Goal: Task Accomplishment & Management: Use online tool/utility

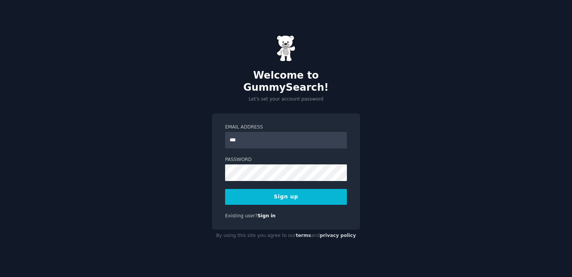
type input "**********"
click at [290, 191] on button "Sign up" at bounding box center [286, 197] width 122 height 16
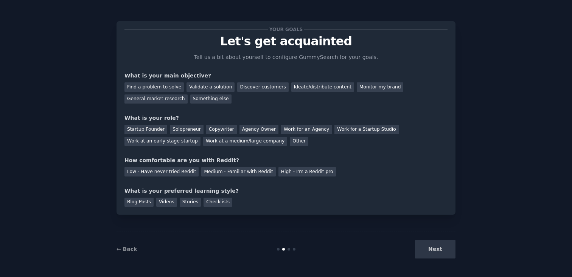
click at [436, 240] on div "Next" at bounding box center [398, 249] width 113 height 19
click at [305, 88] on div "Ideate/distribute content" at bounding box center [322, 86] width 63 height 9
click at [204, 87] on div "Validate a solution" at bounding box center [211, 86] width 48 height 9
click at [315, 86] on div "Ideate/distribute content" at bounding box center [322, 86] width 63 height 9
click at [170, 129] on div "Solopreneur" at bounding box center [186, 129] width 33 height 9
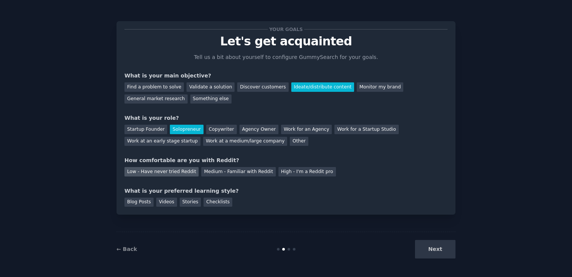
click at [172, 173] on div "Low - Have never tried Reddit" at bounding box center [161, 171] width 74 height 9
click at [236, 173] on div "Medium - Familiar with Reddit" at bounding box center [238, 171] width 74 height 9
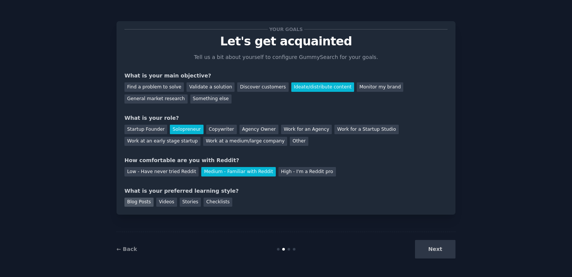
click at [142, 205] on div "Blog Posts" at bounding box center [138, 202] width 29 height 9
click at [433, 255] on button "Next" at bounding box center [435, 249] width 40 height 19
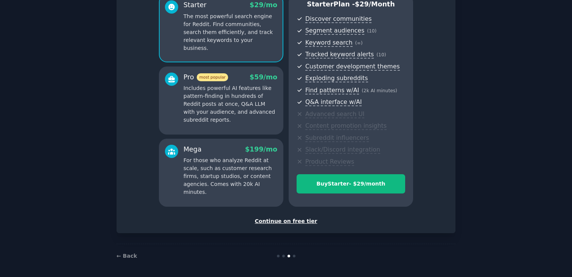
scroll to position [75, 0]
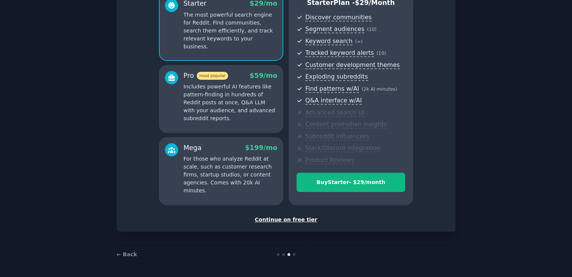
click at [275, 219] on div "Continue on free tier" at bounding box center [285, 220] width 323 height 8
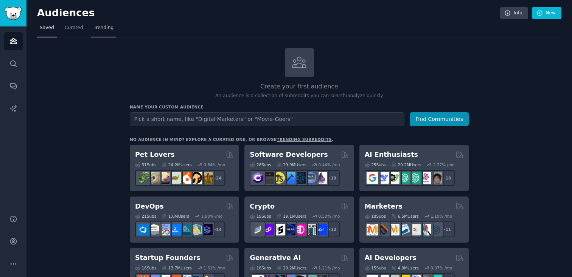
click at [110, 27] on span "Trending" at bounding box center [104, 28] width 20 height 7
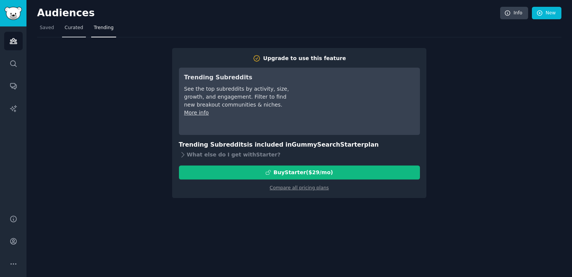
click at [68, 28] on span "Curated" at bounding box center [74, 28] width 19 height 7
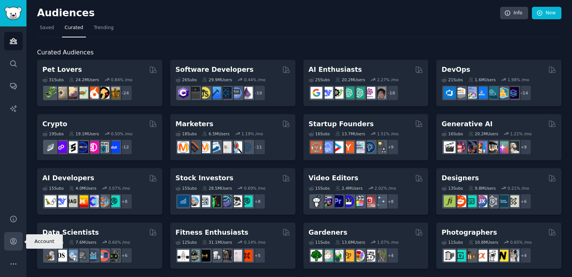
click at [16, 243] on icon "Sidebar" at bounding box center [13, 242] width 6 height 6
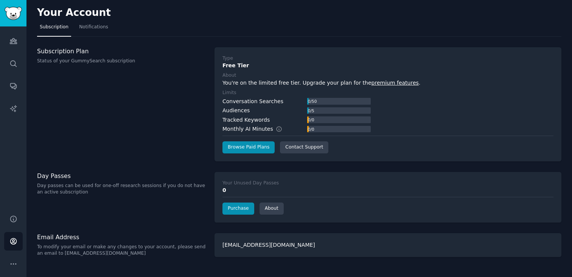
click at [375, 81] on link "premium features" at bounding box center [395, 83] width 47 height 6
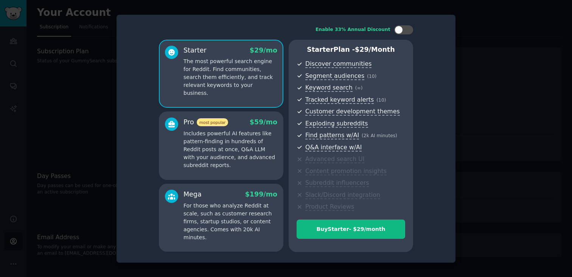
click at [479, 72] on div at bounding box center [286, 138] width 572 height 277
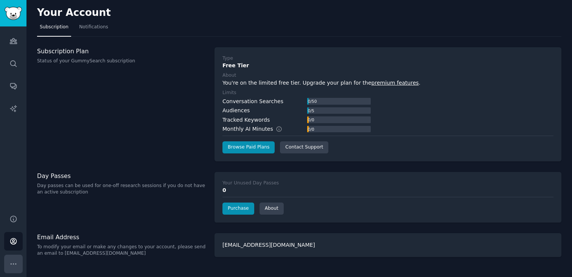
click at [15, 269] on button "More" at bounding box center [13, 264] width 19 height 19
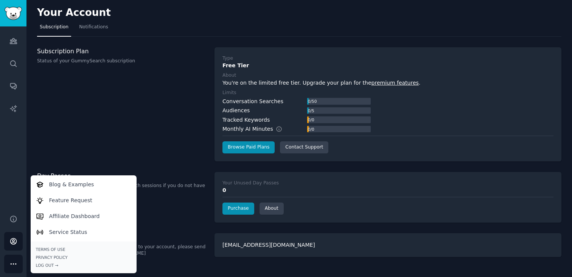
click at [11, 182] on div "Audiences Search Conversations AI Reports" at bounding box center [13, 115] width 26 height 179
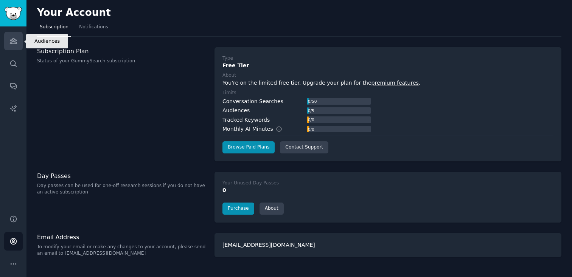
click at [22, 44] on link "Audiences" at bounding box center [13, 41] width 19 height 19
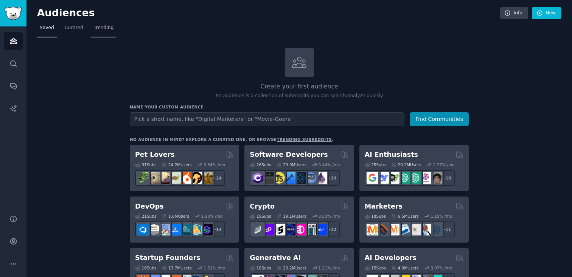
click at [107, 30] on span "Trending" at bounding box center [104, 28] width 20 height 7
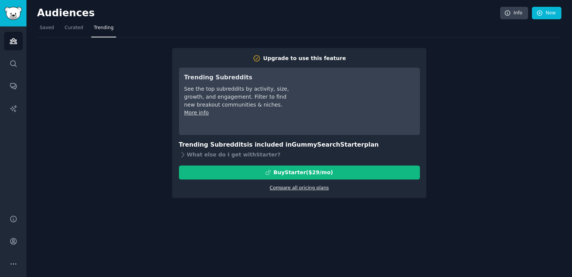
click at [305, 188] on link "Compare all pricing plans" at bounding box center [299, 187] width 59 height 5
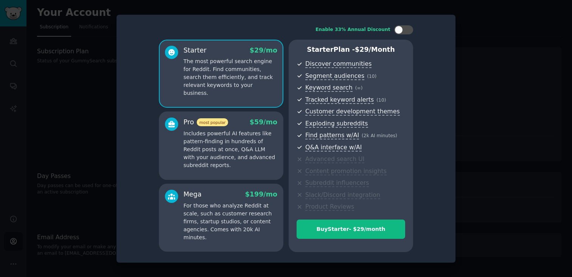
click at [483, 71] on div at bounding box center [286, 138] width 572 height 277
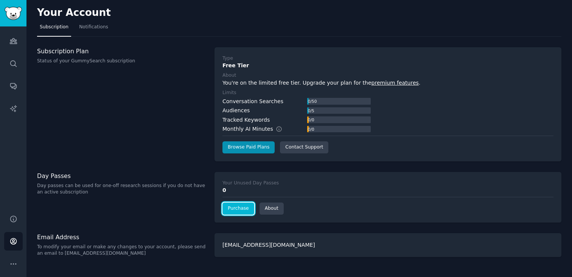
click at [239, 209] on link "Purchase" at bounding box center [238, 209] width 32 height 12
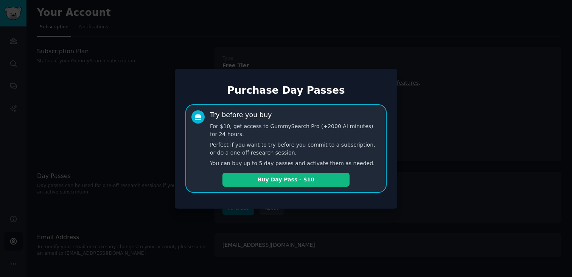
click at [202, 85] on h1 "Purchase Day Passes" at bounding box center [285, 91] width 201 height 12
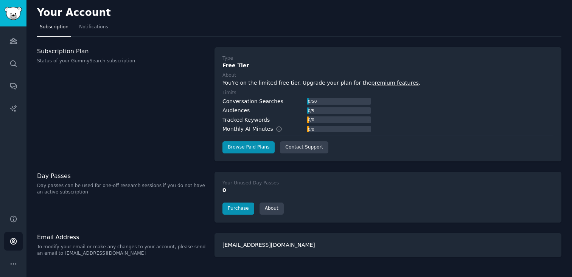
click at [190, 109] on div "Subscription Plan Status of your GummySearch subscription" at bounding box center [122, 104] width 170 height 114
click at [11, 33] on link "Audiences" at bounding box center [13, 41] width 19 height 19
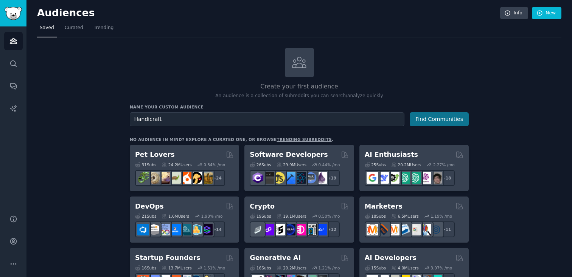
type input "Handicraft"
click at [442, 116] on button "Find Communities" at bounding box center [439, 119] width 59 height 14
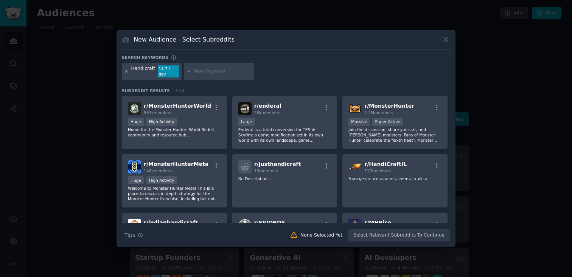
click at [127, 70] on icon at bounding box center [126, 72] width 4 height 4
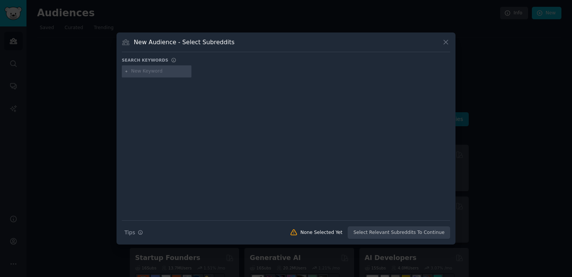
click at [166, 75] on div at bounding box center [157, 71] width 70 height 12
click at [165, 72] on input "text" at bounding box center [160, 71] width 58 height 7
type input "souvenirs"
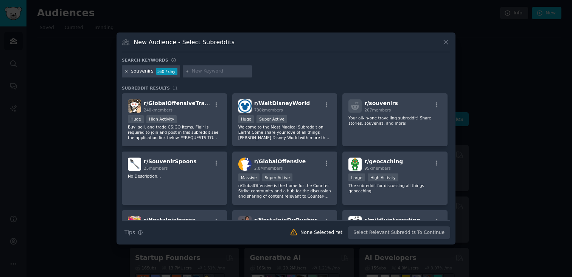
click at [127, 71] on icon at bounding box center [126, 72] width 4 height 4
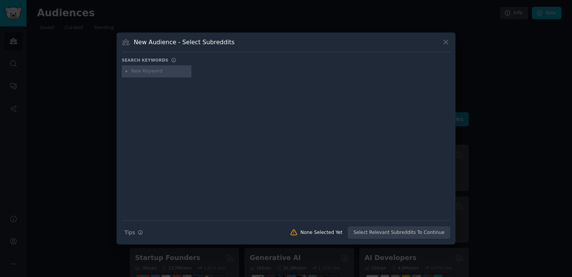
click at [175, 69] on input "text" at bounding box center [160, 71] width 58 height 7
type input "souvenir"
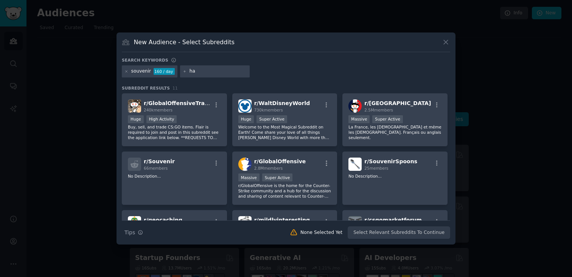
type input "h"
click at [129, 68] on div "souvenir 160 / day" at bounding box center [150, 71] width 56 height 12
click at [126, 72] on icon at bounding box center [126, 72] width 4 height 4
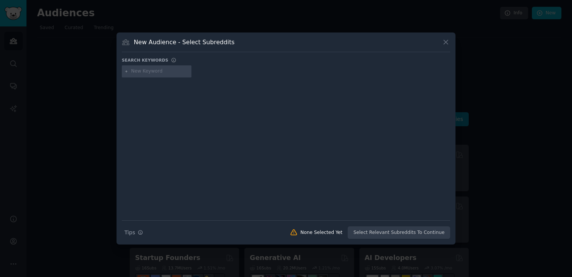
click at [153, 73] on input "text" at bounding box center [160, 71] width 58 height 7
type input "m"
type input "handicrafts"
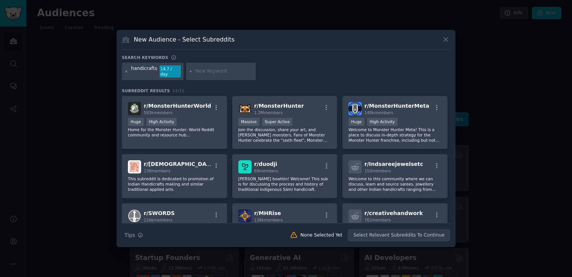
click at [126, 70] on icon at bounding box center [126, 72] width 4 height 4
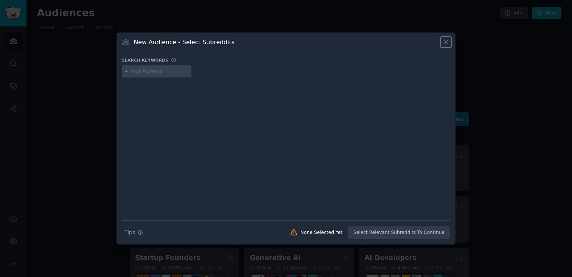
click at [446, 39] on icon at bounding box center [446, 42] width 8 height 8
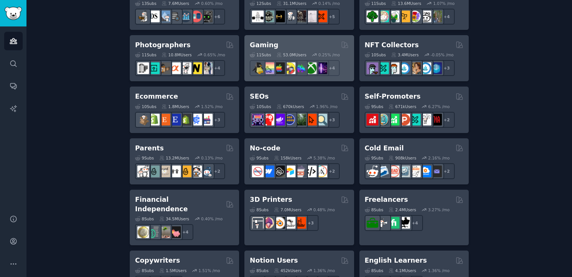
scroll to position [372, 0]
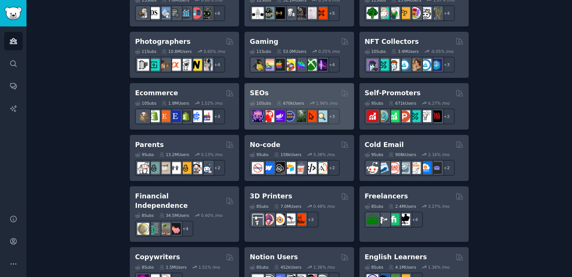
click at [262, 91] on h2 "SEOs" at bounding box center [259, 93] width 19 height 9
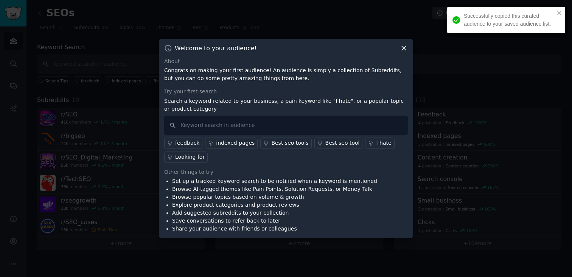
click at [403, 48] on icon at bounding box center [404, 48] width 8 height 8
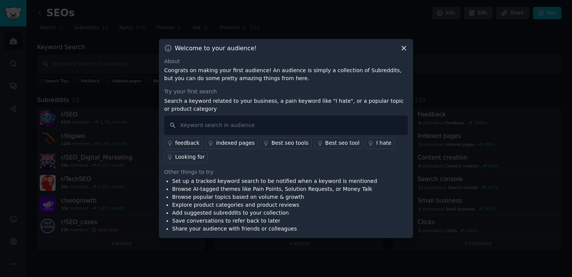
click at [406, 47] on icon at bounding box center [404, 48] width 8 height 8
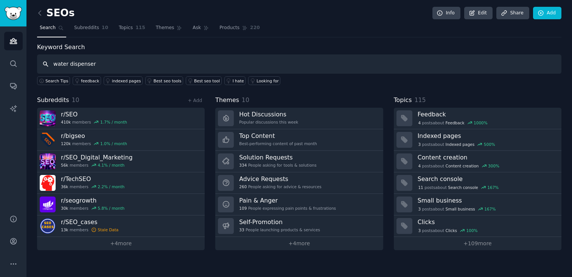
type input "water dispenser"
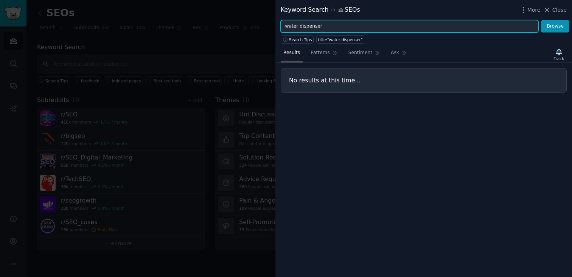
click at [322, 24] on input "water dispenser" at bounding box center [410, 26] width 258 height 13
type input "water"
click at [541, 20] on button "Browse" at bounding box center [555, 26] width 28 height 13
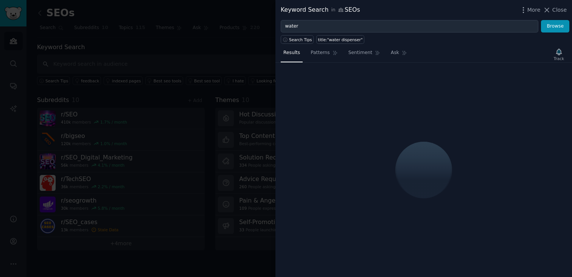
click at [180, 18] on div at bounding box center [286, 138] width 572 height 277
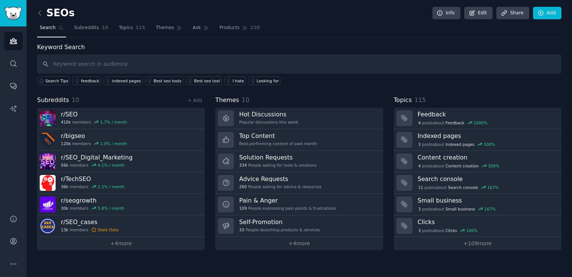
click at [49, 28] on span "Search" at bounding box center [48, 28] width 16 height 7
click at [8, 45] on link "Audiences" at bounding box center [13, 41] width 19 height 19
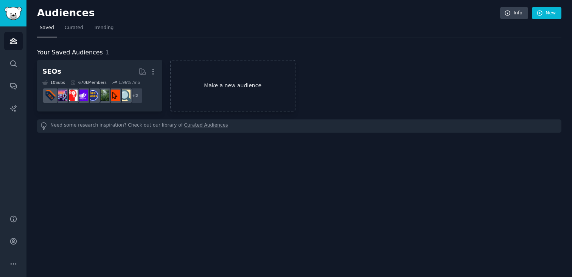
click at [246, 77] on link "Make a new audience" at bounding box center [232, 86] width 125 height 52
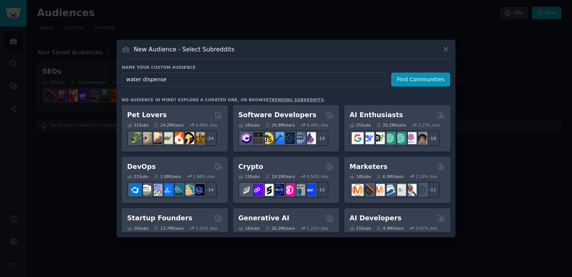
type input "water dispenser"
click button "Find Communities" at bounding box center [420, 80] width 59 height 14
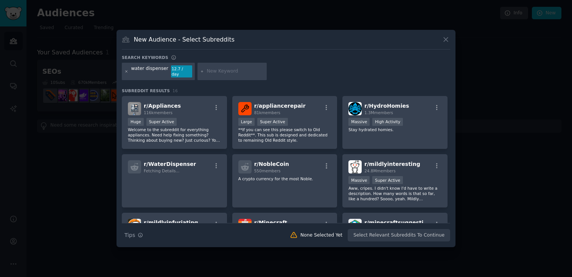
click at [128, 70] on icon at bounding box center [126, 72] width 4 height 4
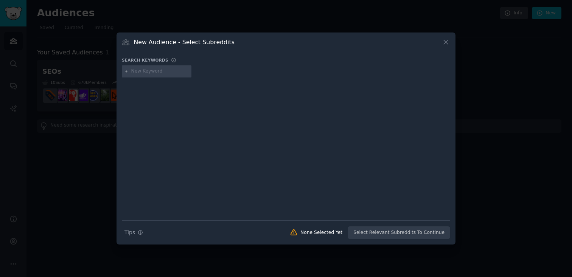
click at [151, 75] on div at bounding box center [157, 71] width 70 height 12
click at [151, 73] on input "text" at bounding box center [160, 71] width 58 height 7
type input "water"
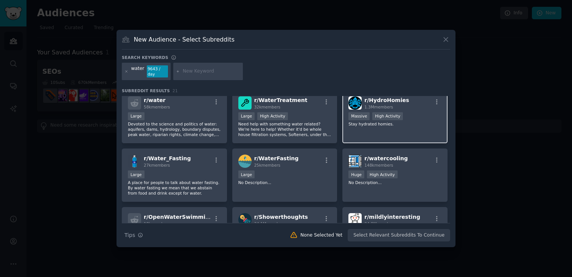
scroll to position [6, 0]
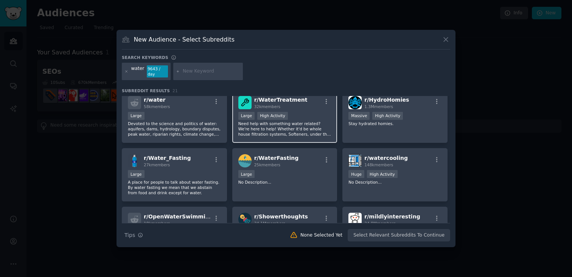
click at [256, 128] on p "Need help with something water related? We're here to help! Whether it'd be who…" at bounding box center [284, 129] width 93 height 16
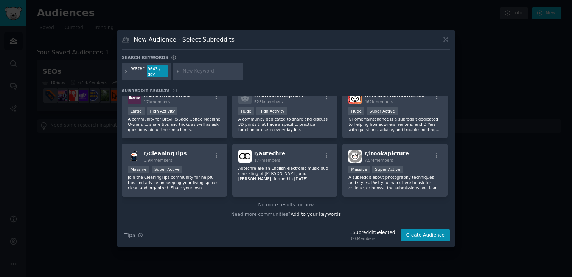
scroll to position [301, 0]
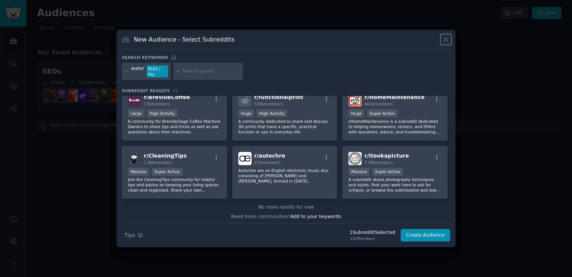
click at [444, 37] on icon at bounding box center [446, 40] width 8 height 8
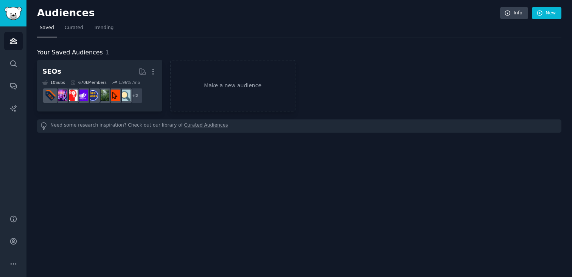
click at [104, 21] on div "Audiences Info New" at bounding box center [299, 15] width 524 height 16
click at [104, 27] on span "Trending" at bounding box center [104, 28] width 20 height 7
